Goal: Task Accomplishment & Management: Complete application form

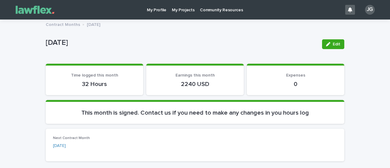
click at [185, 12] on p "My Projects" at bounding box center [183, 6] width 23 height 13
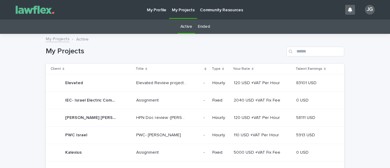
click at [73, 83] on p "Elevated" at bounding box center [74, 82] width 19 height 6
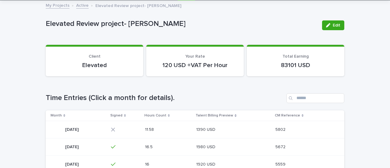
scroll to position [61, 0]
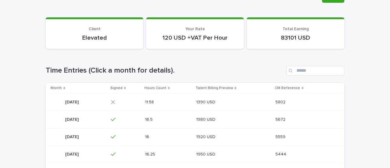
click at [79, 101] on p "[DATE]" at bounding box center [72, 102] width 15 height 6
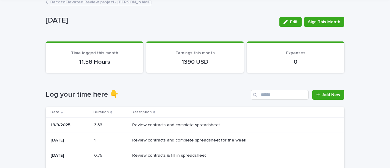
scroll to position [30, 0]
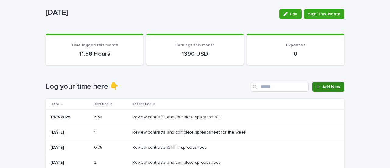
click at [327, 82] on link "Add New" at bounding box center [329, 87] width 32 height 10
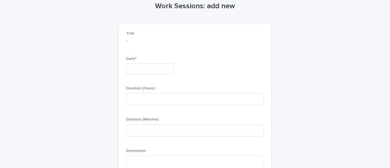
scroll to position [31, 0]
click at [144, 66] on input "text" at bounding box center [150, 68] width 48 height 11
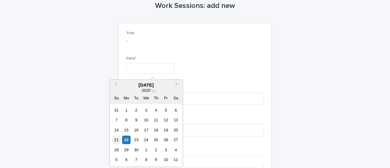
click at [114, 138] on div "21" at bounding box center [117, 140] width 8 height 8
type input "*********"
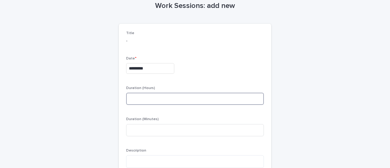
click at [142, 100] on input at bounding box center [195, 99] width 138 height 12
type input "*"
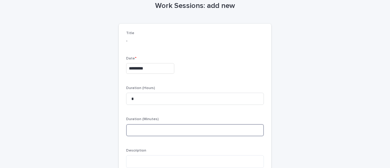
click at [151, 133] on input at bounding box center [195, 130] width 138 height 12
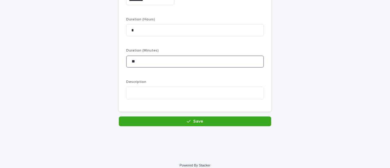
scroll to position [105, 0]
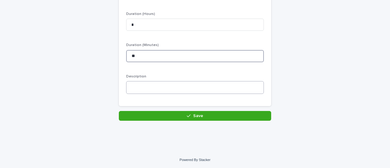
type input "**"
click at [167, 86] on textarea at bounding box center [195, 87] width 138 height 13
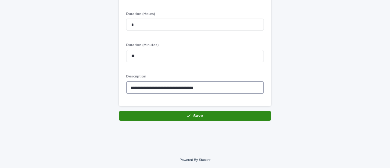
type textarea "**********"
click at [162, 116] on button "Save" at bounding box center [195, 116] width 152 height 10
